Goal: Task Accomplishment & Management: Complete application form

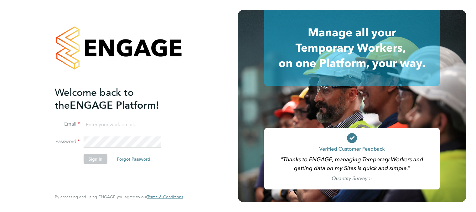
type input "[PERSON_NAME][EMAIL_ADDRESS][PERSON_NAME][DOMAIN_NAME]"
click at [101, 158] on button "Sign In" at bounding box center [96, 159] width 24 height 10
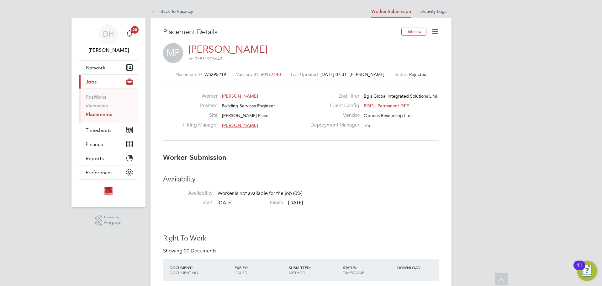
scroll to position [31, 0]
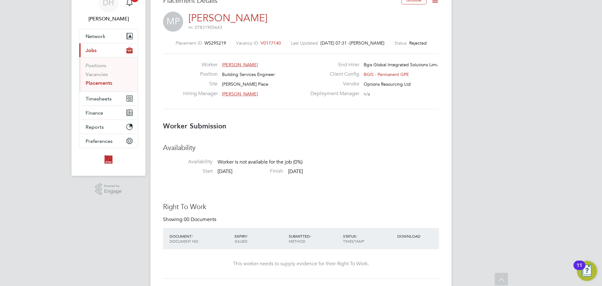
click at [381, 116] on div "Placement ID WS295219 Vacancy ID V0177140 Last Updated 03 Sep 2025, 07:31 - Dan…" at bounding box center [301, 75] width 276 height 84
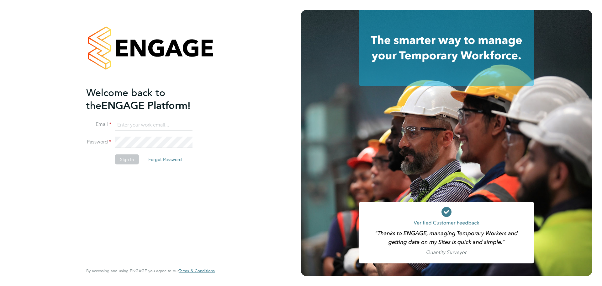
type input "[PERSON_NAME][EMAIL_ADDRESS][PERSON_NAME][DOMAIN_NAME]"
click at [129, 160] on button "Sign In" at bounding box center [127, 159] width 24 height 10
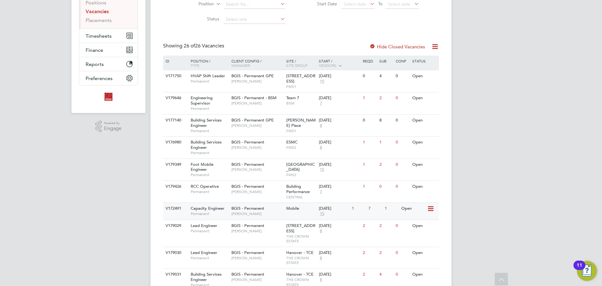
scroll to position [125, 0]
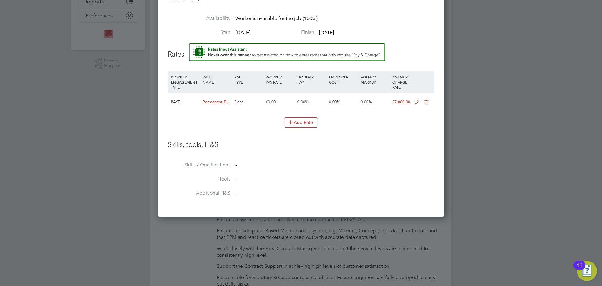
drag, startPoint x: 485, startPoint y: 65, endPoint x: 477, endPoint y: 39, distance: 27.9
click at [480, 39] on div at bounding box center [301, 143] width 602 height 286
drag, startPoint x: 448, startPoint y: 51, endPoint x: 451, endPoint y: 99, distance: 48.1
click at [451, 99] on div at bounding box center [301, 143] width 602 height 286
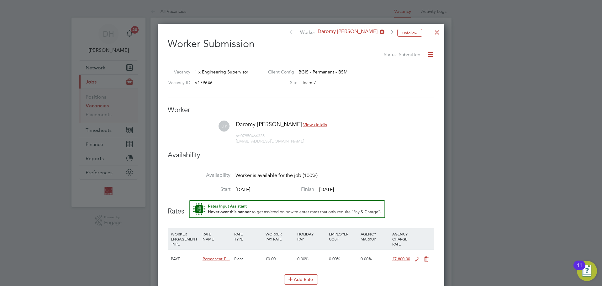
scroll to position [31, 0]
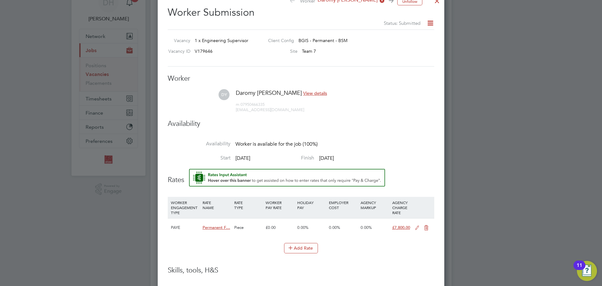
click at [404, 157] on li "Start 02 Sep 2025 Finish 02 Sep 2025" at bounding box center [301, 162] width 266 height 14
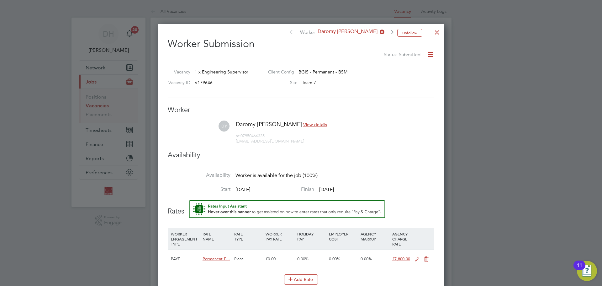
click at [429, 56] on icon at bounding box center [430, 54] width 8 height 8
click at [434, 34] on div at bounding box center [436, 30] width 11 height 11
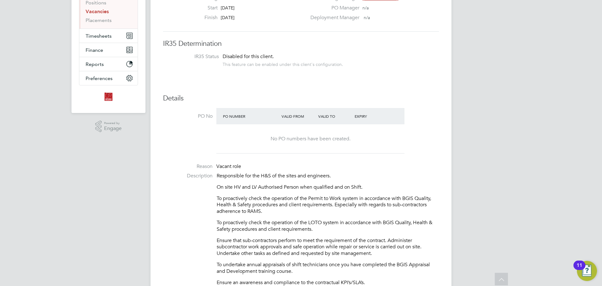
scroll to position [63, 0]
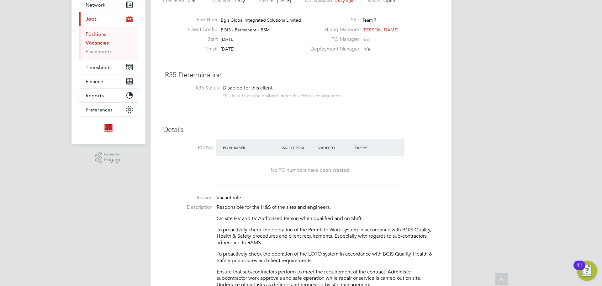
click at [96, 33] on link "Positions" at bounding box center [96, 34] width 21 height 6
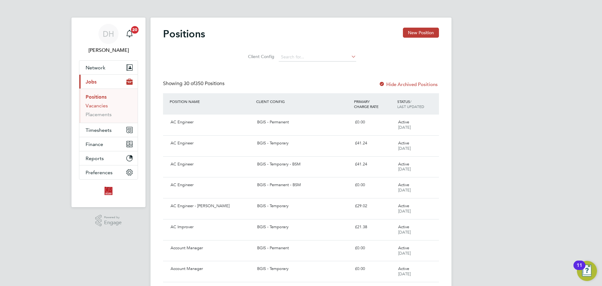
click at [97, 105] on link "Vacancies" at bounding box center [97, 105] width 22 height 6
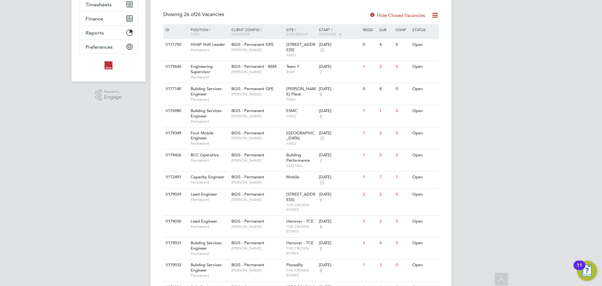
scroll to position [125, 0]
click at [274, 137] on span "[PERSON_NAME]" at bounding box center [257, 137] width 52 height 5
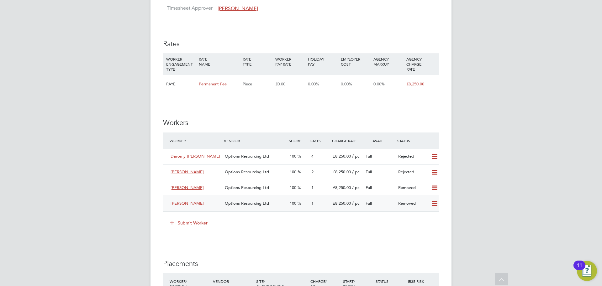
scroll to position [783, 0]
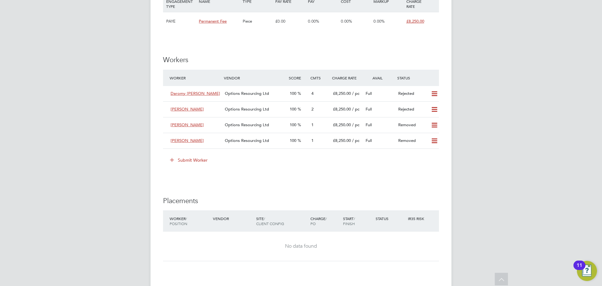
click at [171, 160] on icon at bounding box center [172, 159] width 5 height 5
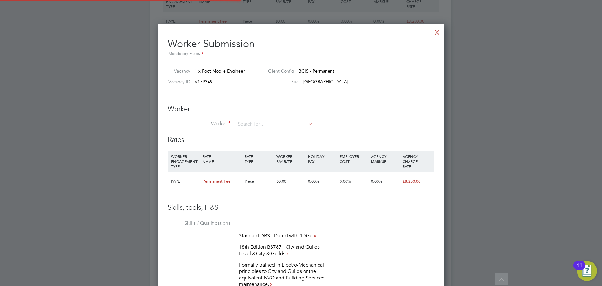
scroll to position [9, 163]
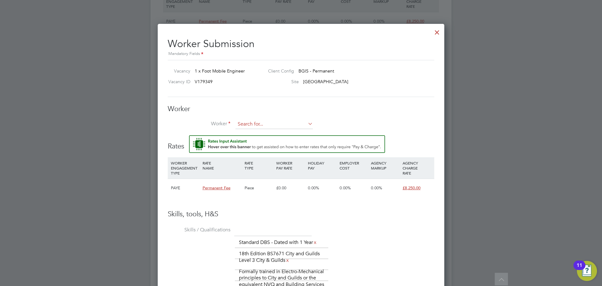
click at [270, 122] on input at bounding box center [273, 123] width 77 height 9
click at [260, 140] on li "+ Add new" at bounding box center [274, 141] width 78 height 8
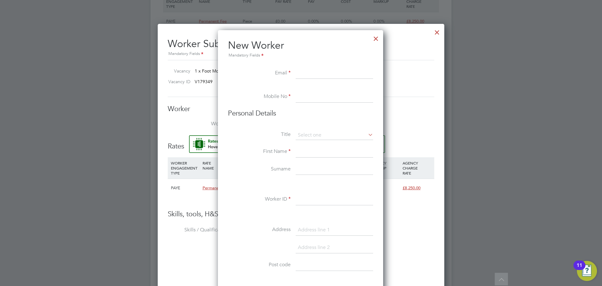
click at [303, 72] on input at bounding box center [334, 73] width 77 height 11
paste input "Shane.lemard@yahoo.com"
type input "Shane.lemard@yahoo.com"
click at [334, 92] on input at bounding box center [334, 96] width 77 height 11
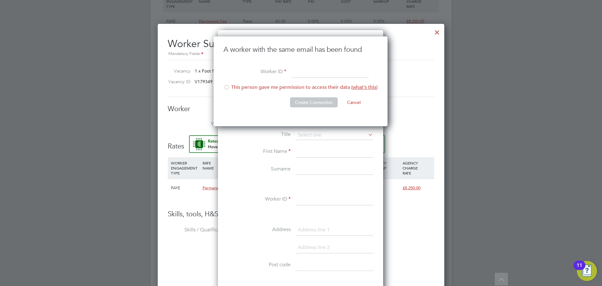
click at [223, 86] on div at bounding box center [226, 88] width 6 height 6
click at [316, 71] on input at bounding box center [329, 72] width 77 height 11
type input "SL 2025"
click at [322, 100] on button "Create Connection" at bounding box center [314, 102] width 48 height 10
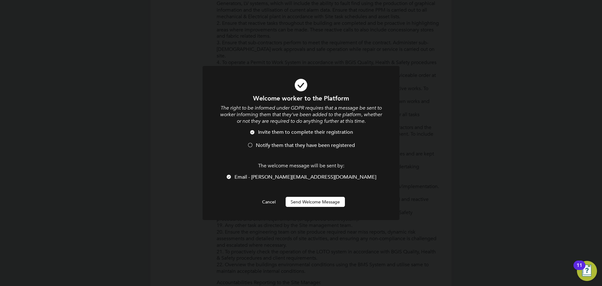
click at [298, 202] on button "Send Welcome Message" at bounding box center [315, 201] width 59 height 10
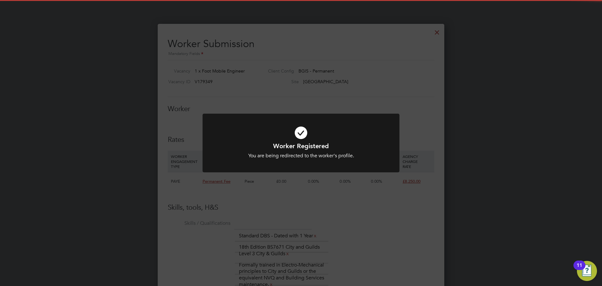
click at [364, 215] on div "Worker Registered You are being redirected to the worker's profile. Cancel Okay" at bounding box center [301, 143] width 602 height 286
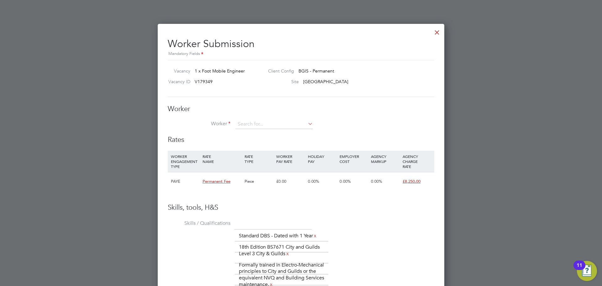
click at [436, 34] on div at bounding box center [436, 30] width 11 height 11
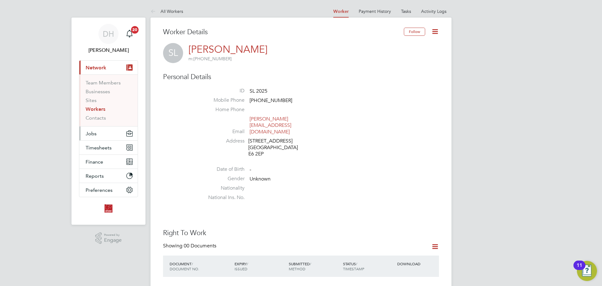
click at [99, 134] on button "Jobs" at bounding box center [108, 133] width 58 height 14
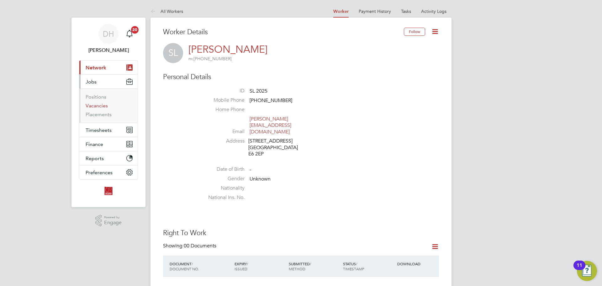
click at [95, 106] on link "Vacancies" at bounding box center [97, 105] width 22 height 6
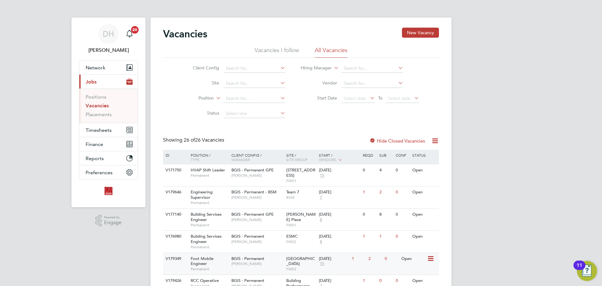
click at [273, 260] on div "BGIS - Permanent Hamza Idris" at bounding box center [257, 261] width 55 height 16
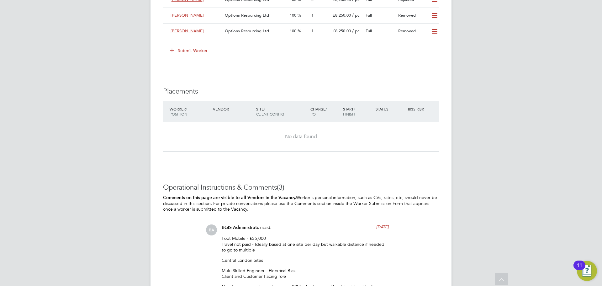
scroll to position [799, 0]
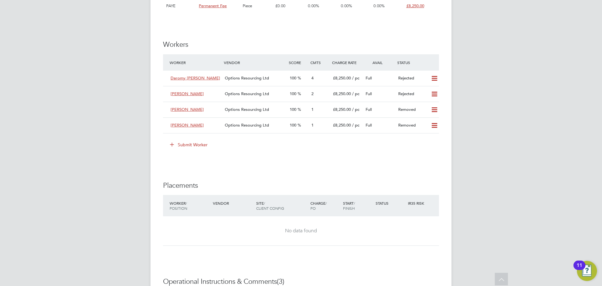
click at [173, 144] on icon at bounding box center [172, 144] width 5 height 5
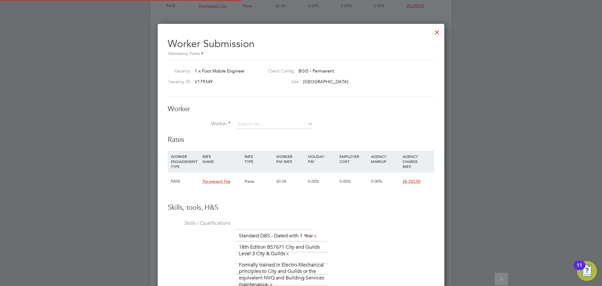
scroll to position [9, 163]
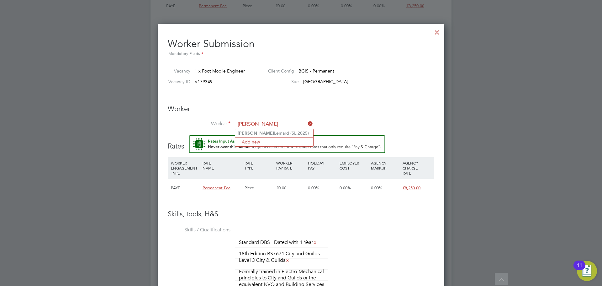
type input "SHANE"
click at [282, 132] on li "Worker" at bounding box center [301, 127] width 266 height 16
click at [271, 123] on input at bounding box center [273, 123] width 77 height 9
click at [267, 130] on li "Shane Lemard (SL 2025)" at bounding box center [274, 133] width 78 height 8
type input "Shane Lemard (SL 2025)"
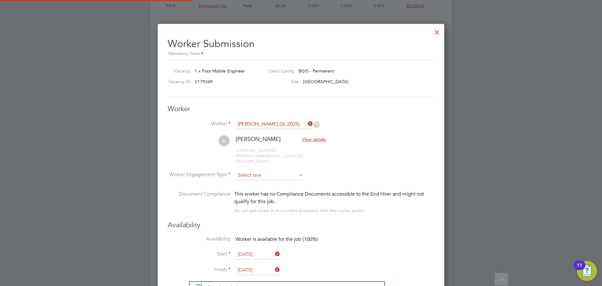
click at [263, 170] on input at bounding box center [269, 174] width 68 height 9
click at [261, 186] on li "PAYE" at bounding box center [269, 186] width 69 height 8
type input "PAYE"
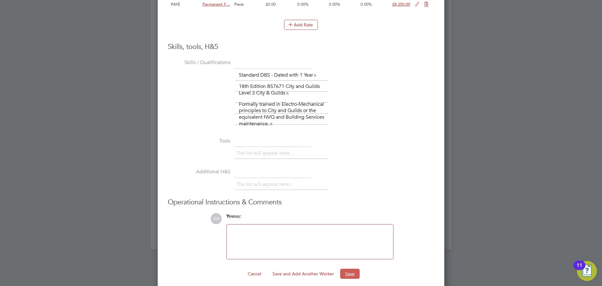
click at [345, 268] on button "Save" at bounding box center [349, 273] width 19 height 10
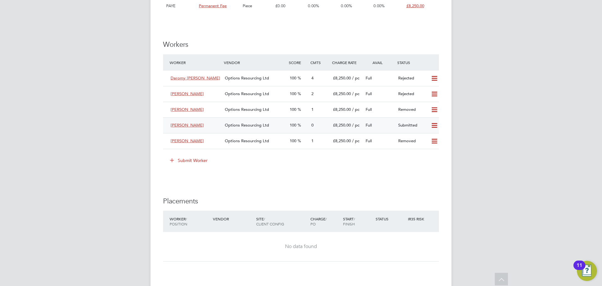
click at [259, 125] on span "Options Resourcing Ltd" at bounding box center [247, 124] width 44 height 5
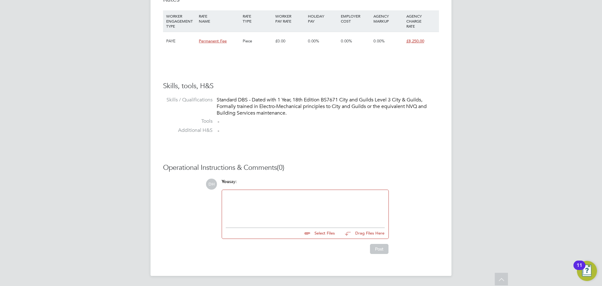
click at [310, 233] on input "file" at bounding box center [338, 232] width 94 height 9
type input "C:\fakepath\Shane Lemard - Options CV FM.doc"
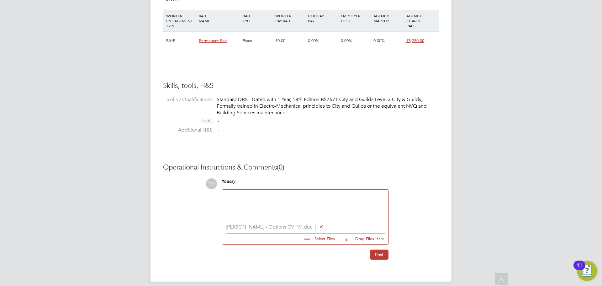
click at [314, 209] on div at bounding box center [305, 206] width 159 height 27
click at [310, 238] on input "file" at bounding box center [338, 237] width 94 height 9
type input "C:\fakepath\Shane Lemard - L3 Electrical Installations.jpg"
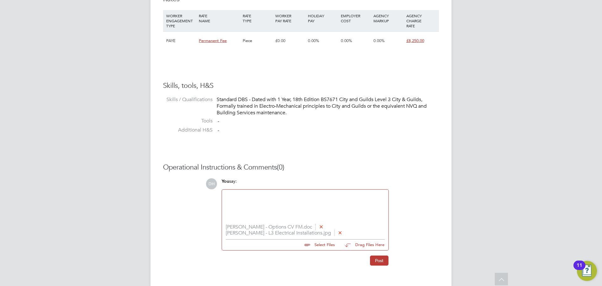
click at [311, 246] on input "file" at bounding box center [338, 243] width 94 height 9
type input "C:\fakepath\Shane Lemard - 18th edition.heic"
click at [320, 253] on input "file" at bounding box center [338, 249] width 94 height 9
type input "C:\fakepath\Shane Lemard - L3 Inspection & Testing.png"
click at [307, 259] on input "file" at bounding box center [338, 255] width 94 height 9
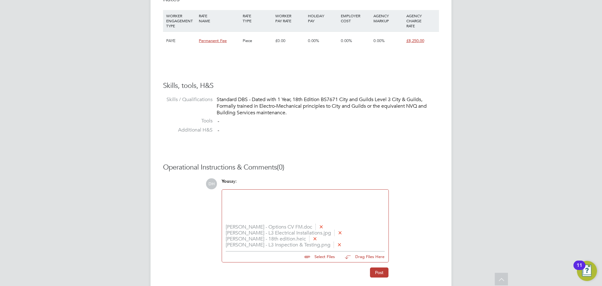
type input "C:\fakepath\Shane Lemard - L2.HEIC"
click at [309, 263] on input "file" at bounding box center [338, 261] width 94 height 9
type input "C:\fakepath\Shane Lemard - QHSE electrical safety.HEIC"
click at [307, 192] on div at bounding box center [305, 206] width 166 height 34
click at [304, 195] on div at bounding box center [305, 206] width 159 height 27
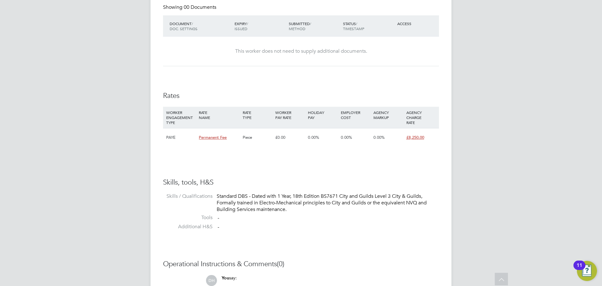
scroll to position [477, 0]
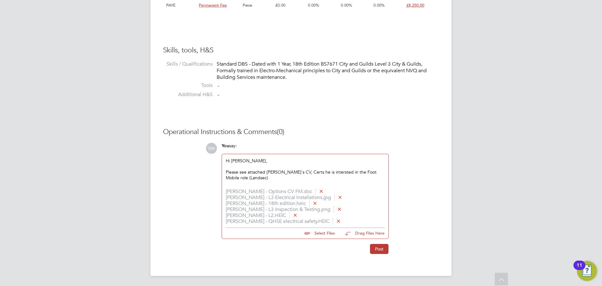
click at [319, 172] on div "Please see attached Shane's CV, Certs he is intersted in the Foot Mobile role (…" at bounding box center [305, 174] width 159 height 11
drag, startPoint x: 319, startPoint y: 172, endPoint x: 339, endPoint y: 51, distance: 122.6
click at [339, 51] on h3 "Skills, tools, H&S" at bounding box center [301, 50] width 276 height 9
click at [260, 177] on div "Please see attached Shane's CV, Certs he is interested in the Foot Mobile role …" at bounding box center [305, 174] width 159 height 11
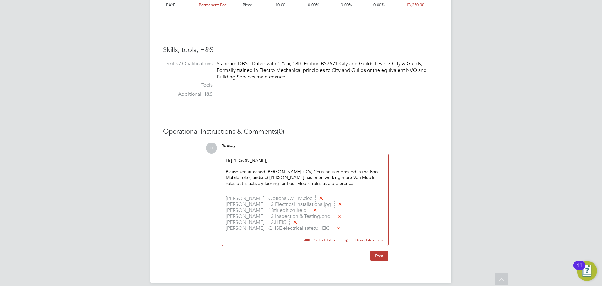
click at [269, 183] on div "Please see attached Shane's CV, Certs he is interested in the Foot Mobile role …" at bounding box center [305, 177] width 159 height 17
click at [268, 184] on div "Please see attached Shane's CV, Certs he is interested in the Foot Mobile role …" at bounding box center [305, 177] width 159 height 17
click at [313, 184] on div "Please see attached Shane's CV, Certs he is interested in the Foot Mobile role …" at bounding box center [305, 177] width 159 height 17
click at [379, 255] on button "Post" at bounding box center [379, 255] width 18 height 10
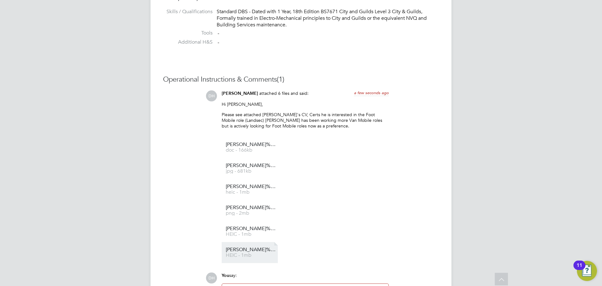
scroll to position [623, 0]
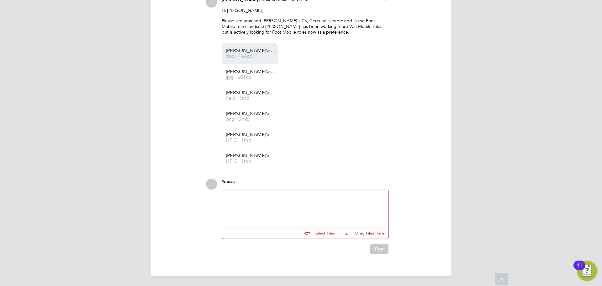
click at [249, 48] on span "Shane%20Lemard%20-%20Options%20CV%20FM" at bounding box center [251, 50] width 50 height 5
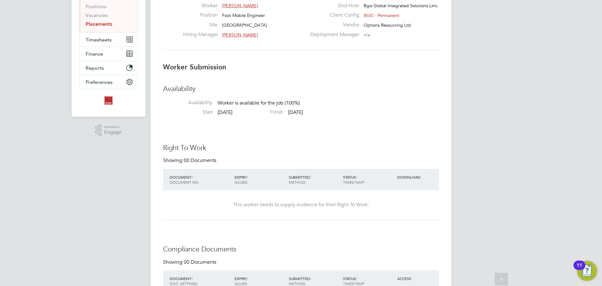
scroll to position [0, 0]
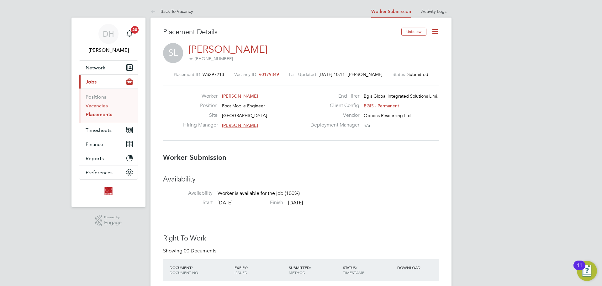
click at [107, 107] on link "Vacancies" at bounding box center [97, 105] width 22 height 6
